Goal: Transaction & Acquisition: Subscribe to service/newsletter

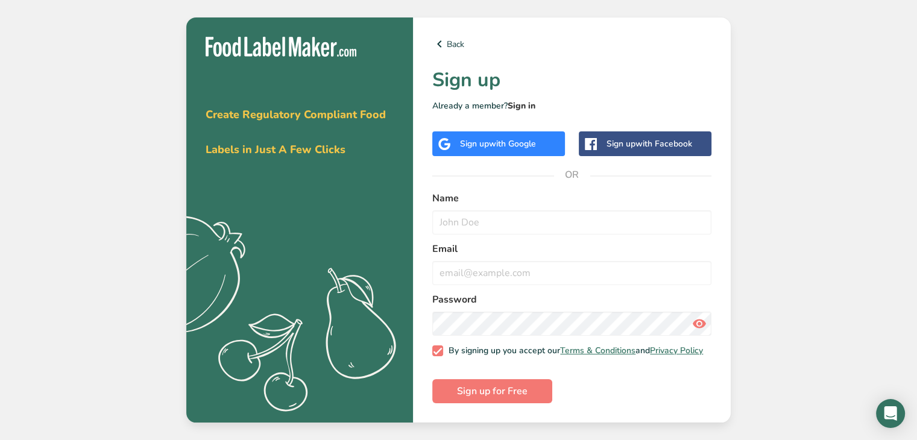
click at [528, 102] on link "Sign in" at bounding box center [522, 105] width 28 height 11
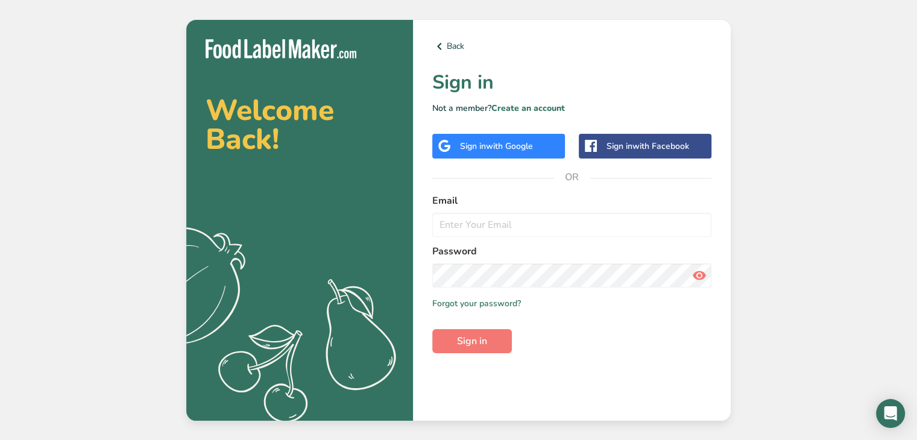
click at [483, 148] on div "Sign in with Google" at bounding box center [496, 146] width 73 height 13
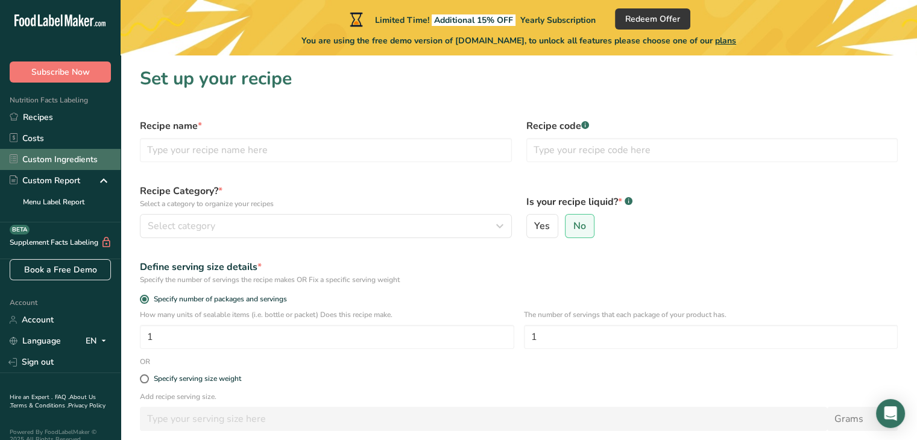
click at [75, 163] on link "Custom Ingredients" at bounding box center [60, 159] width 121 height 21
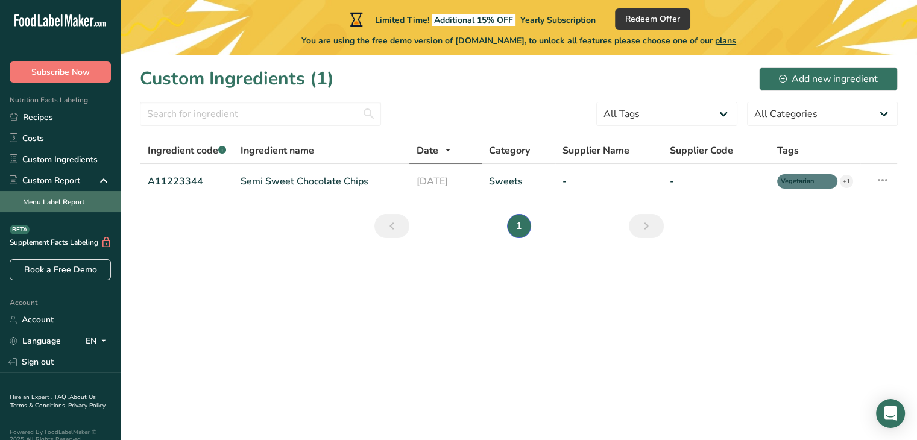
click at [51, 206] on link "Menu Label Report" at bounding box center [60, 201] width 121 height 21
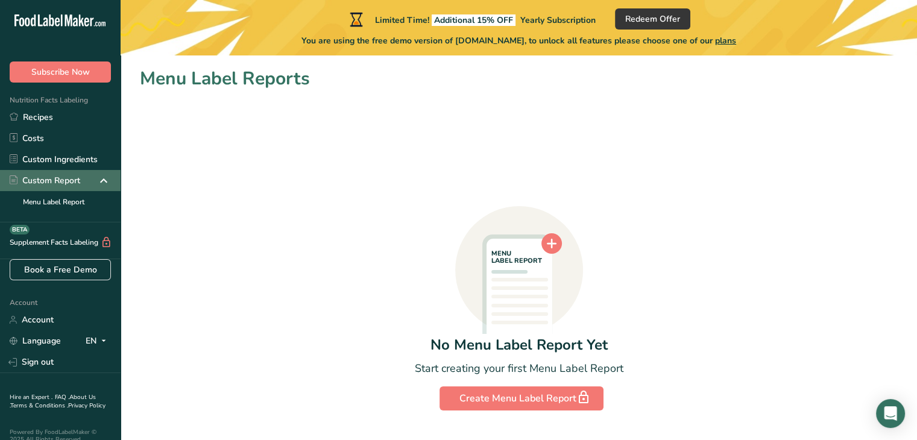
click at [54, 185] on div "Custom Report" at bounding box center [45, 180] width 71 height 13
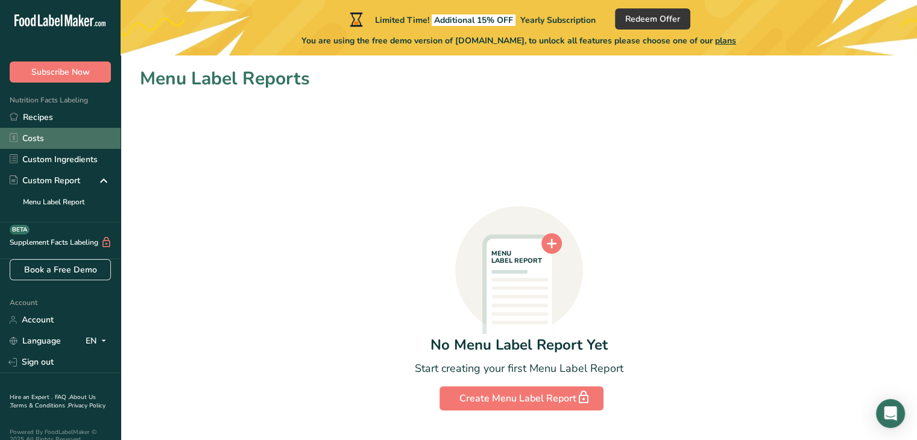
click at [41, 142] on link "Costs" at bounding box center [60, 138] width 121 height 21
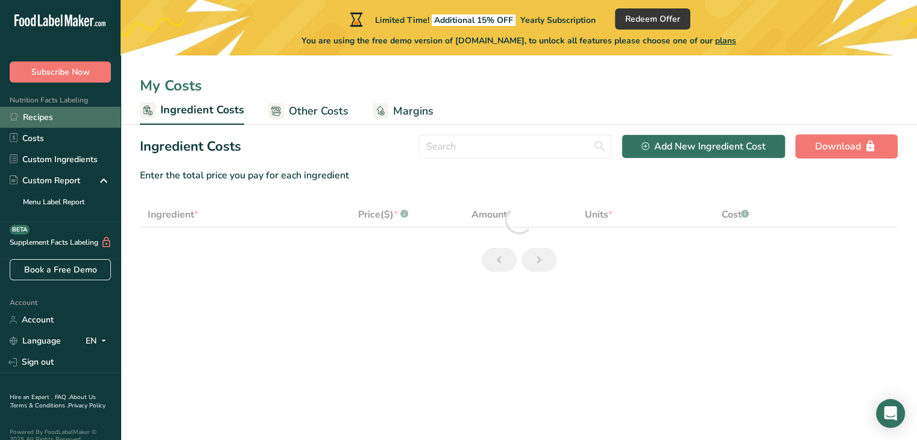
select select "1"
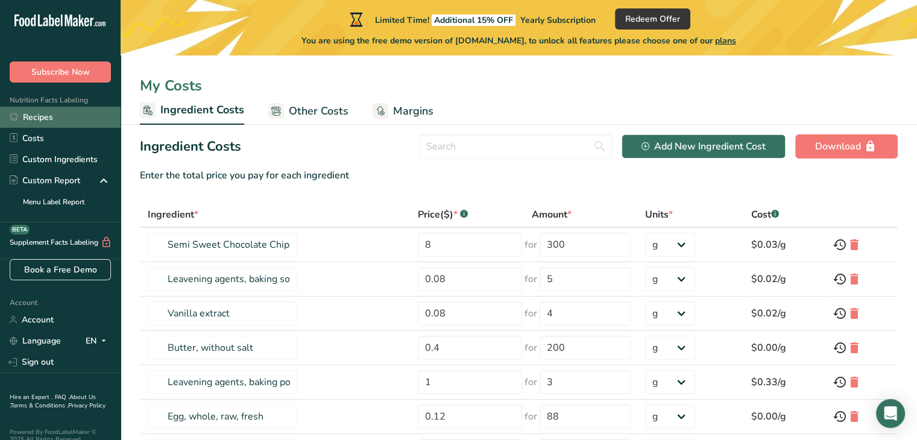
click at [42, 119] on link "Recipes" at bounding box center [60, 117] width 121 height 21
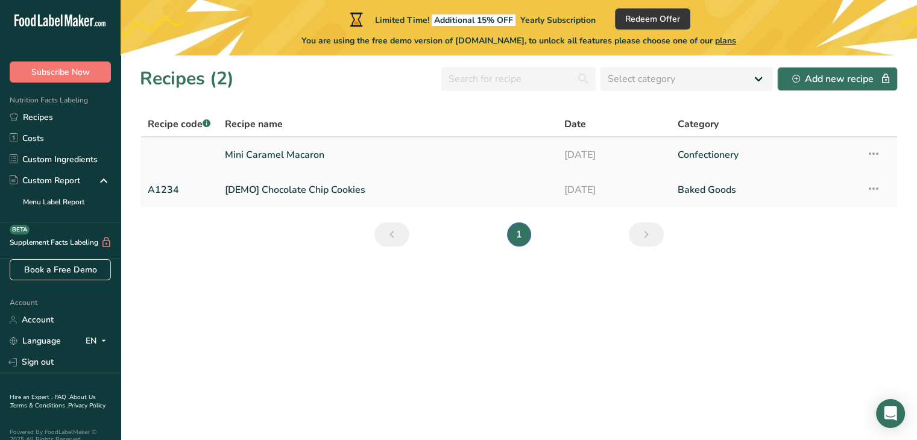
click at [300, 155] on link "Mini Caramel Macaron" at bounding box center [387, 154] width 325 height 25
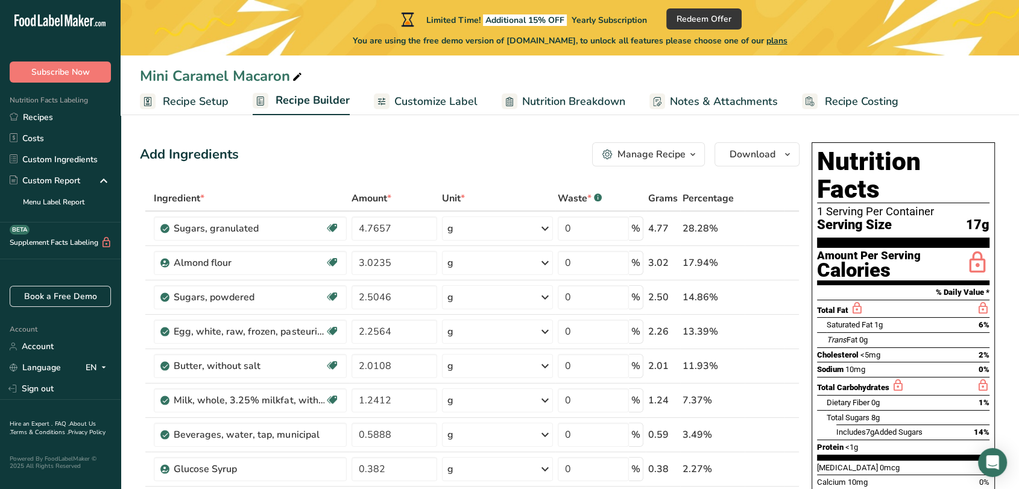
click at [691, 153] on icon "button" at bounding box center [693, 154] width 10 height 15
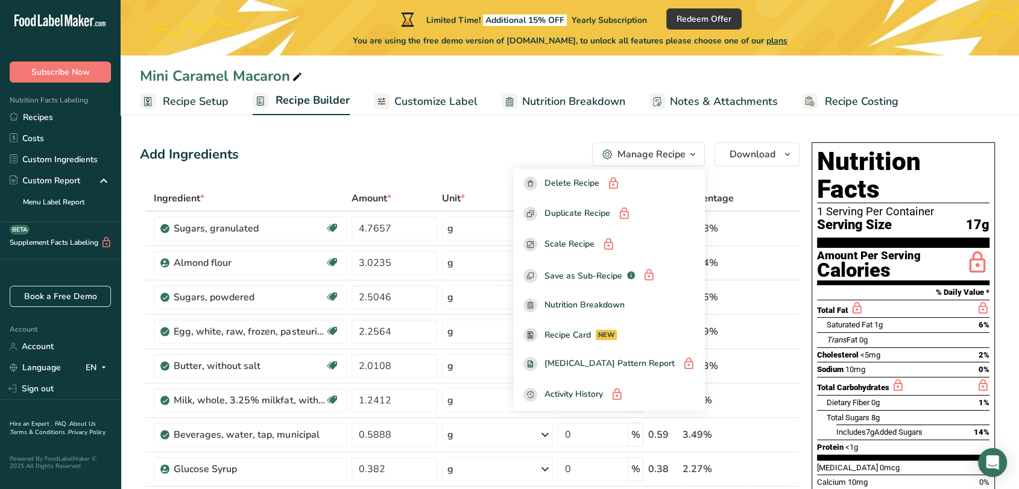
click at [455, 147] on div "Add Ingredients Manage Recipe Delete Recipe Duplicate Recipe Scale Recipe Save …" at bounding box center [470, 154] width 660 height 24
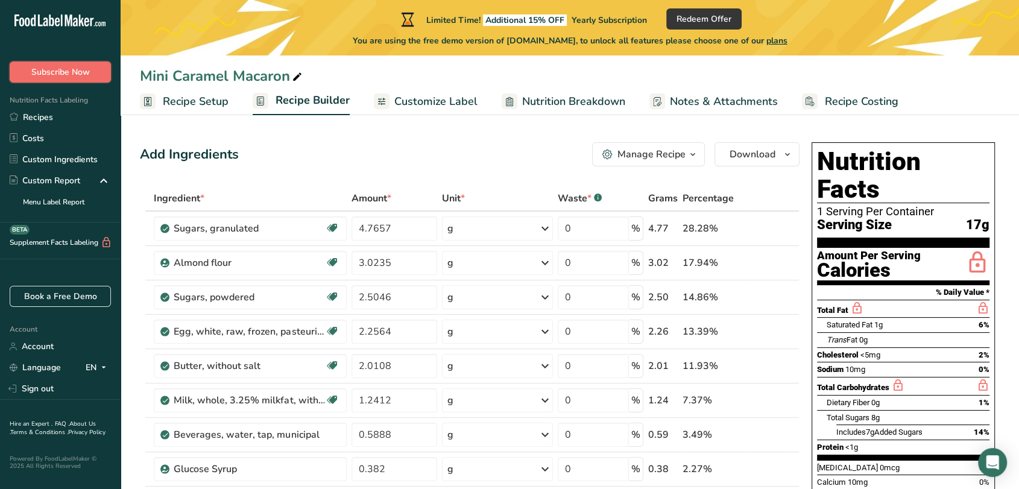
click at [63, 70] on span "Subscribe Now" at bounding box center [60, 72] width 59 height 13
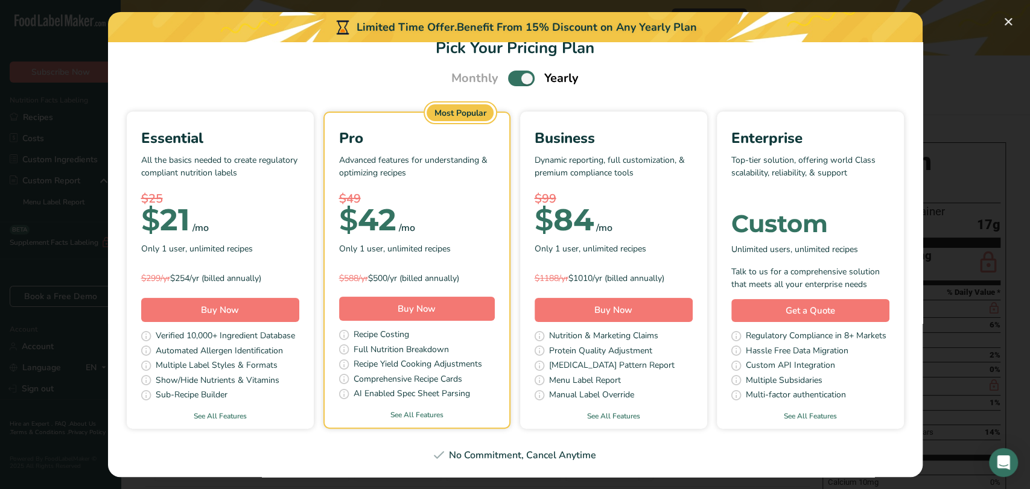
scroll to position [21, 0]
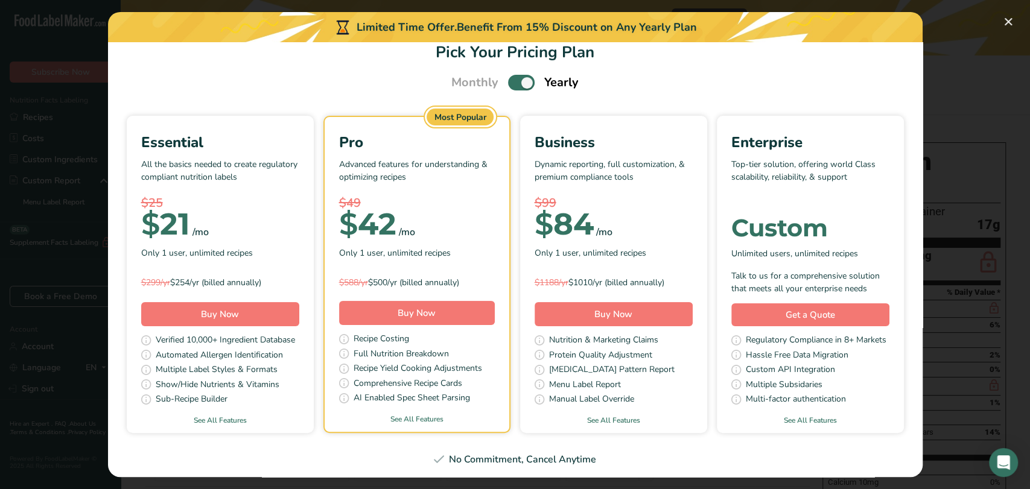
click at [509, 84] on span "Pick Your Pricing Plan Modal" at bounding box center [521, 82] width 27 height 15
click at [509, 84] on input "Pick Your Pricing Plan Modal" at bounding box center [512, 83] width 8 height 8
checkbox input "false"
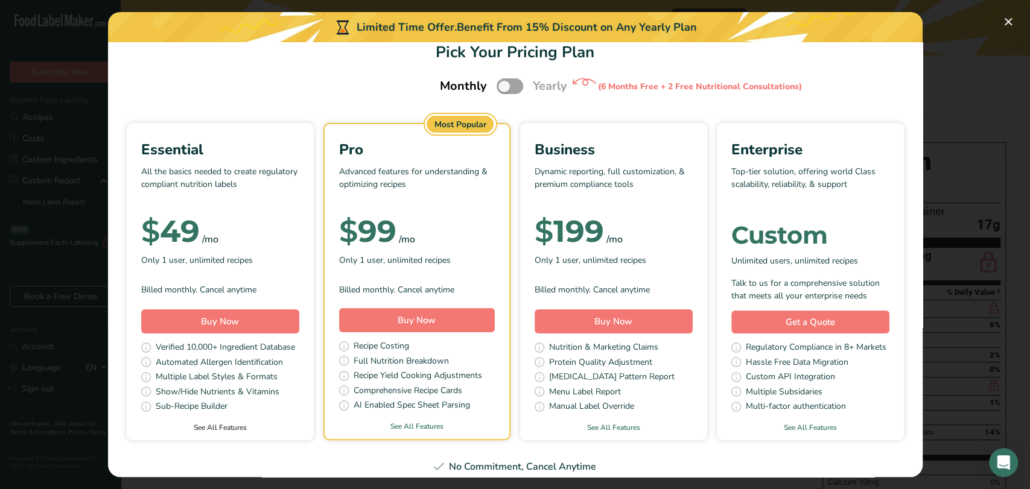
click at [307, 428] on link "See All Features" at bounding box center [220, 427] width 187 height 11
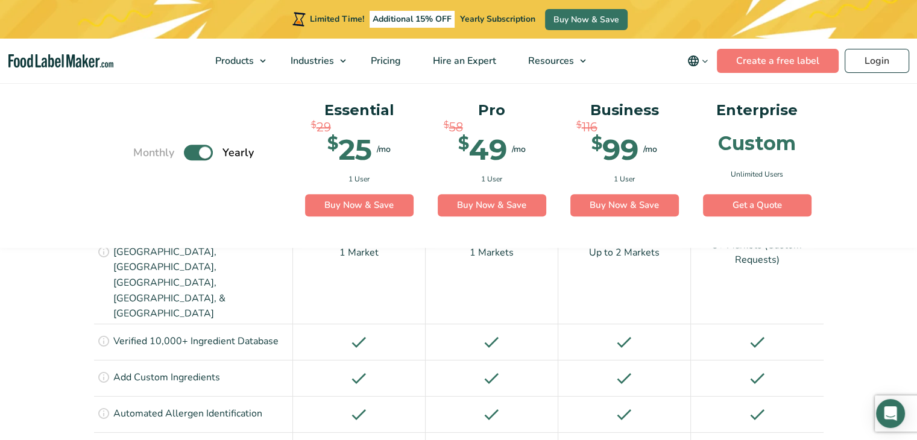
scroll to position [1068, 0]
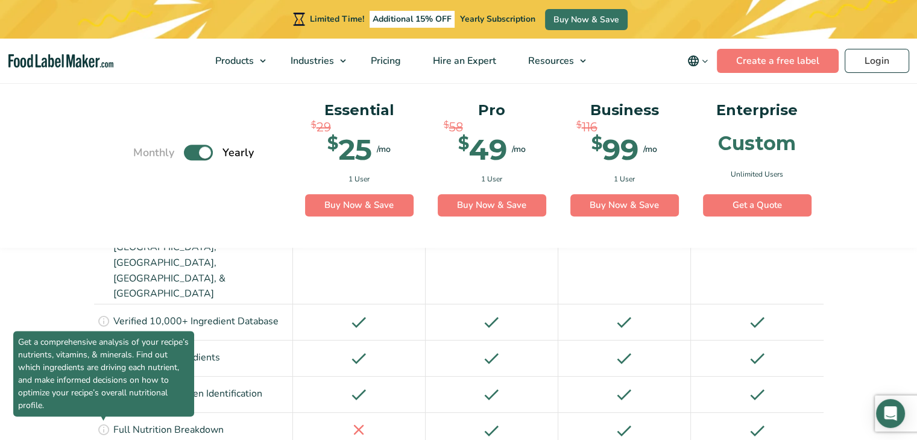
click at [105, 423] on icon at bounding box center [103, 429] width 13 height 13
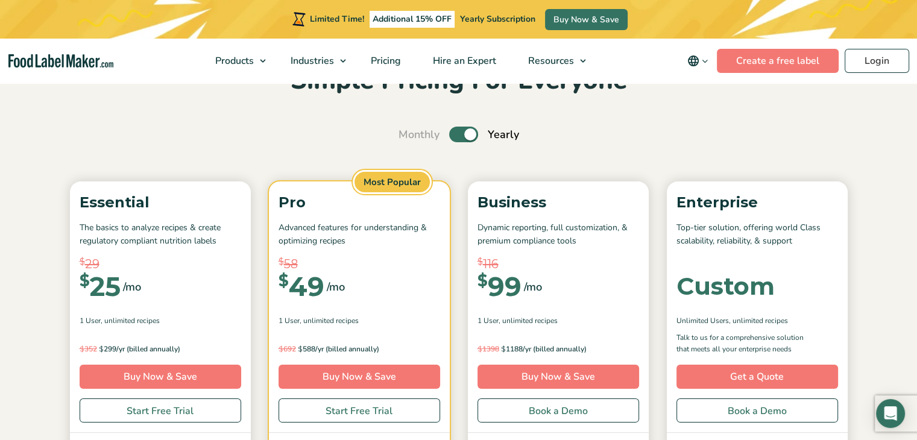
scroll to position [0, 0]
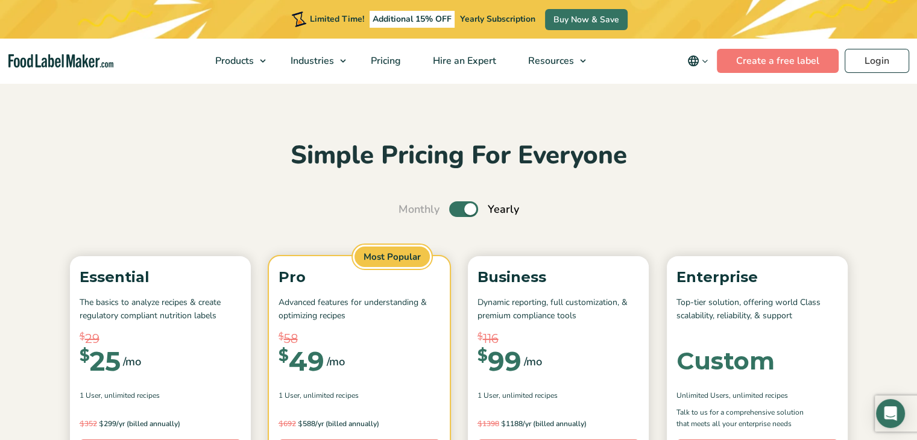
click at [466, 209] on label "Toggle" at bounding box center [463, 209] width 29 height 16
click at [409, 209] on input "Toggle" at bounding box center [405, 210] width 8 height 8
checkbox input "false"
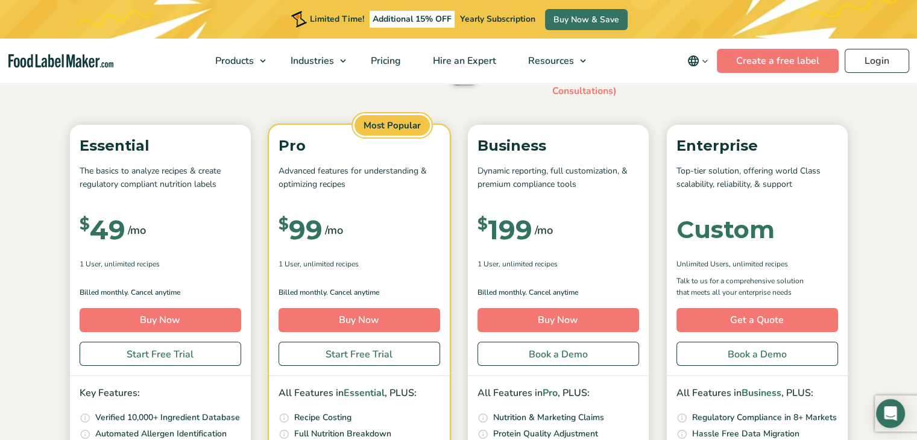
scroll to position [121, 0]
